Goal: Task Accomplishment & Management: Use online tool/utility

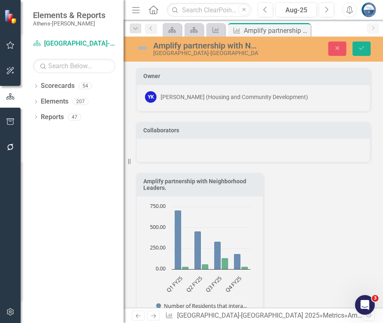
scroll to position [480, 0]
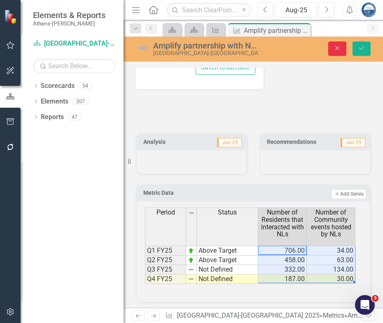
click at [340, 53] on button "Close" at bounding box center [337, 49] width 18 height 14
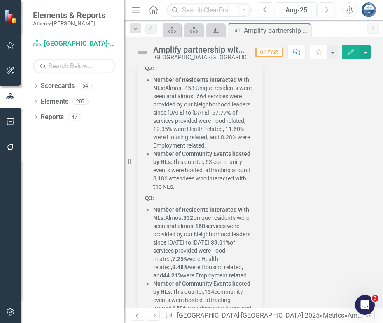
scroll to position [476, 0]
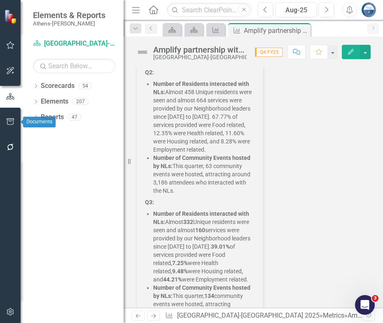
click at [9, 116] on button "button" at bounding box center [10, 122] width 19 height 17
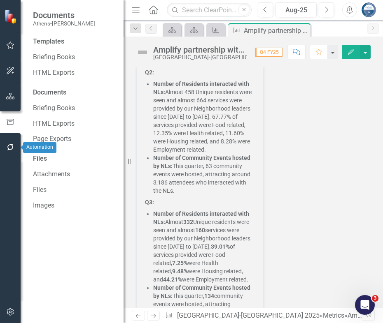
click at [9, 149] on icon "button" at bounding box center [10, 147] width 9 height 7
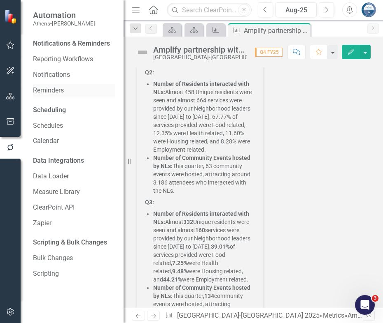
click at [49, 86] on link "Reminders" at bounding box center [74, 90] width 82 height 9
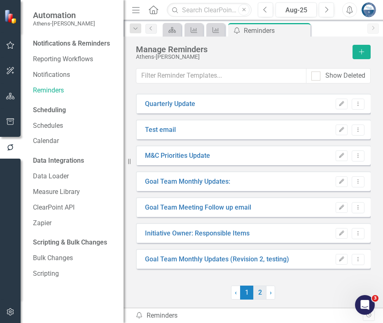
click at [259, 296] on link "2" at bounding box center [259, 293] width 13 height 14
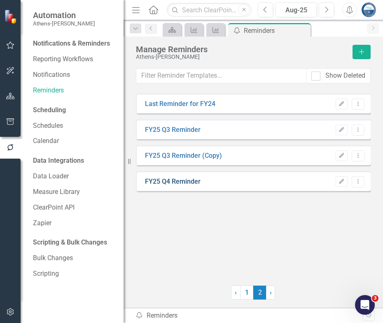
click at [180, 181] on link "FY25 Q4 Reminder" at bounding box center [173, 181] width 56 height 9
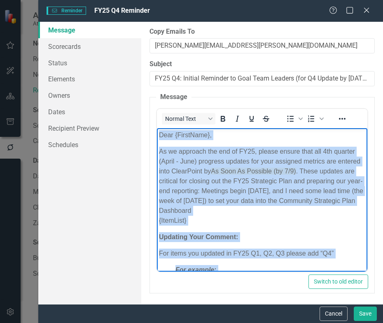
drag, startPoint x: 228, startPoint y: 259, endPoint x: 153, endPoint y: 119, distance: 159.1
copy body "Lore {IpsumDolo}, Si am consecte adi eli se DO28, eiusmo tempor inci utl 2et do…"
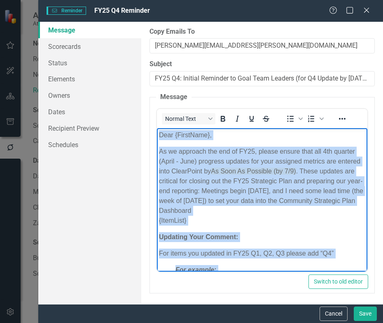
copy body "Lore {IpsumDolo}, Si am consecte adi eli se DO28, eiusmo tempor inci utl 2et do…"
